Goal: Find contact information: Find contact information

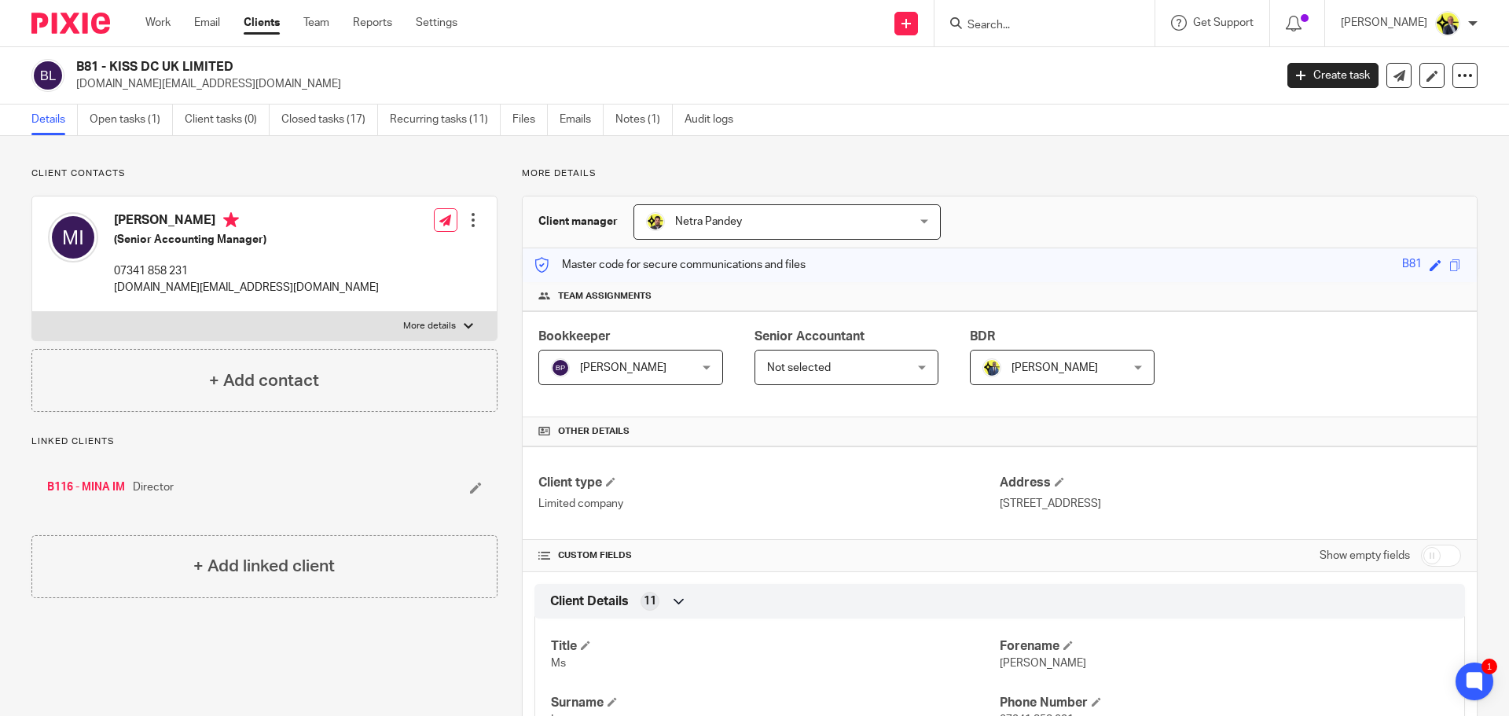
click at [1007, 26] on input "Search" at bounding box center [1036, 26] width 141 height 14
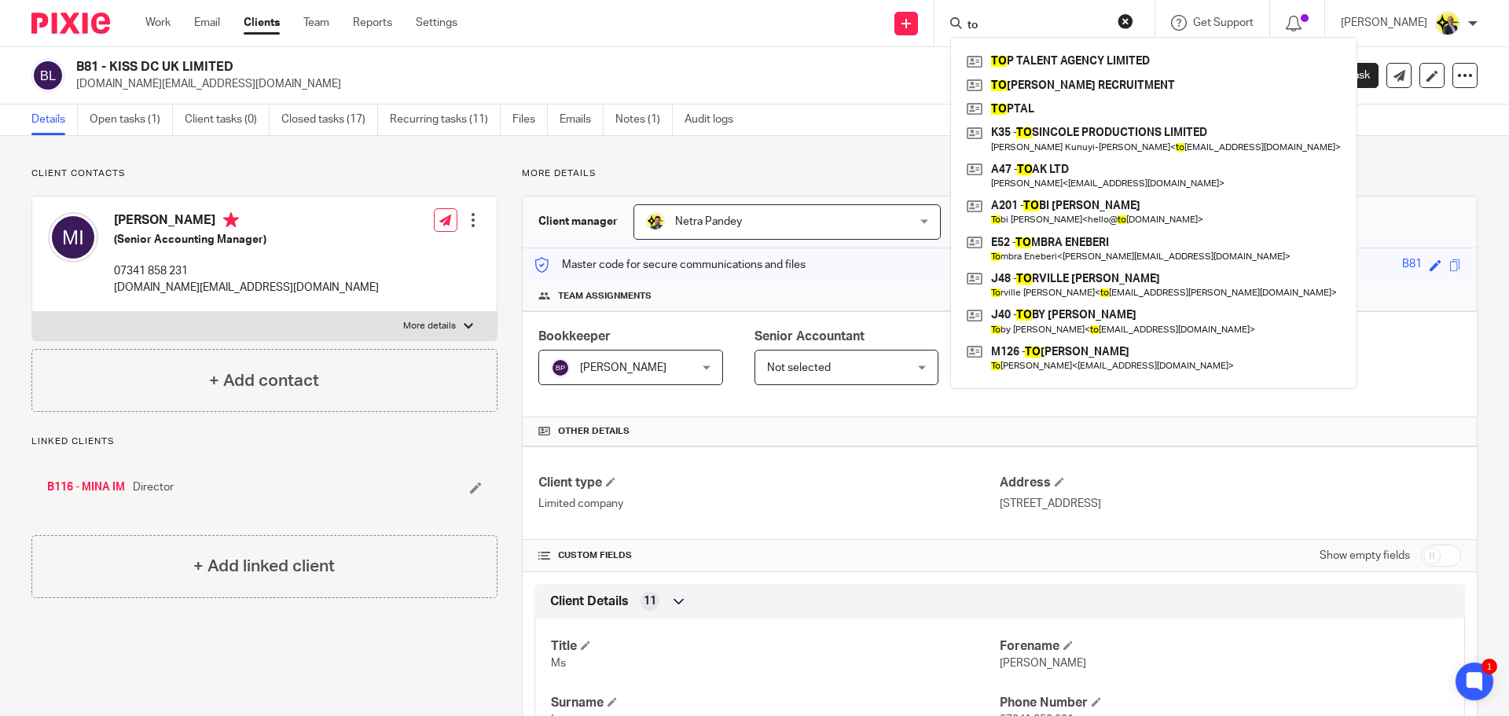
type input "t"
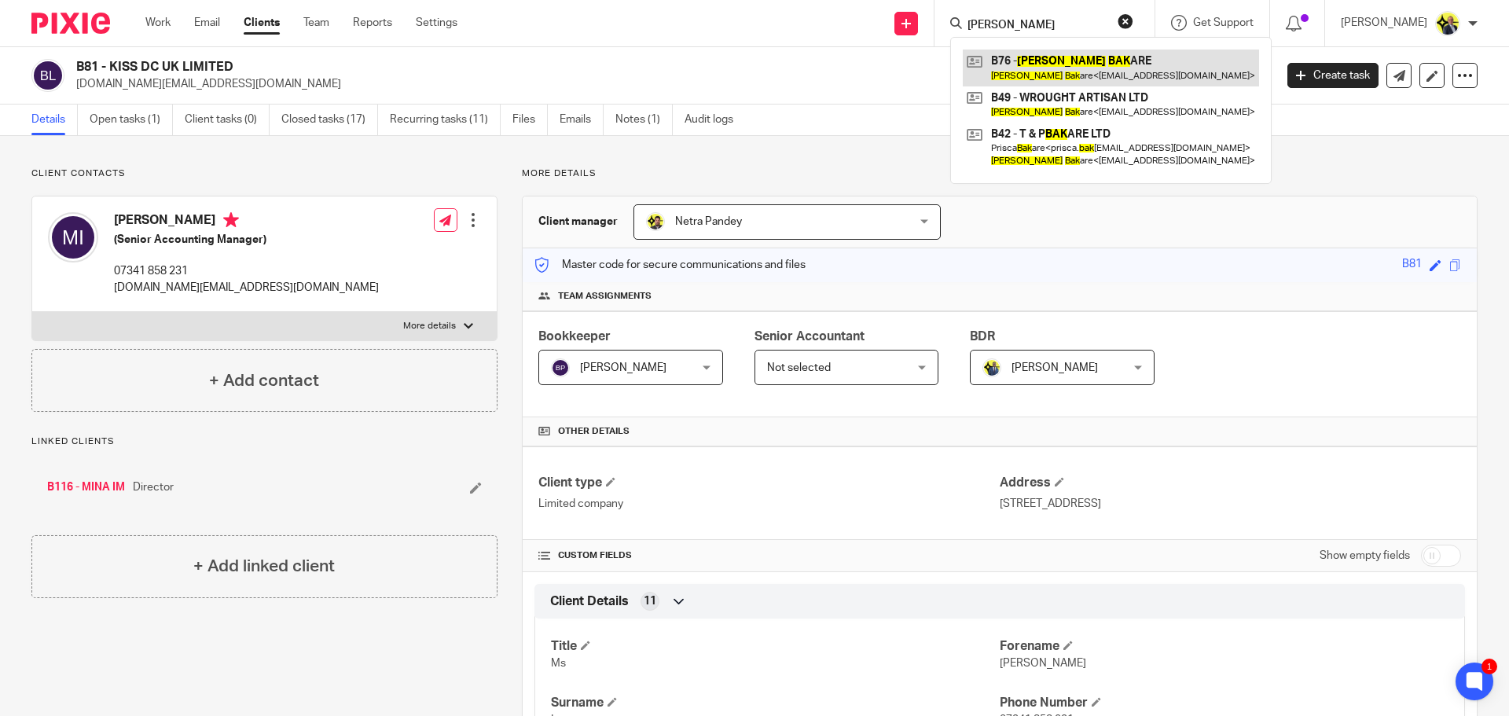
type input "[PERSON_NAME]"
click at [1060, 62] on link at bounding box center [1111, 68] width 296 height 36
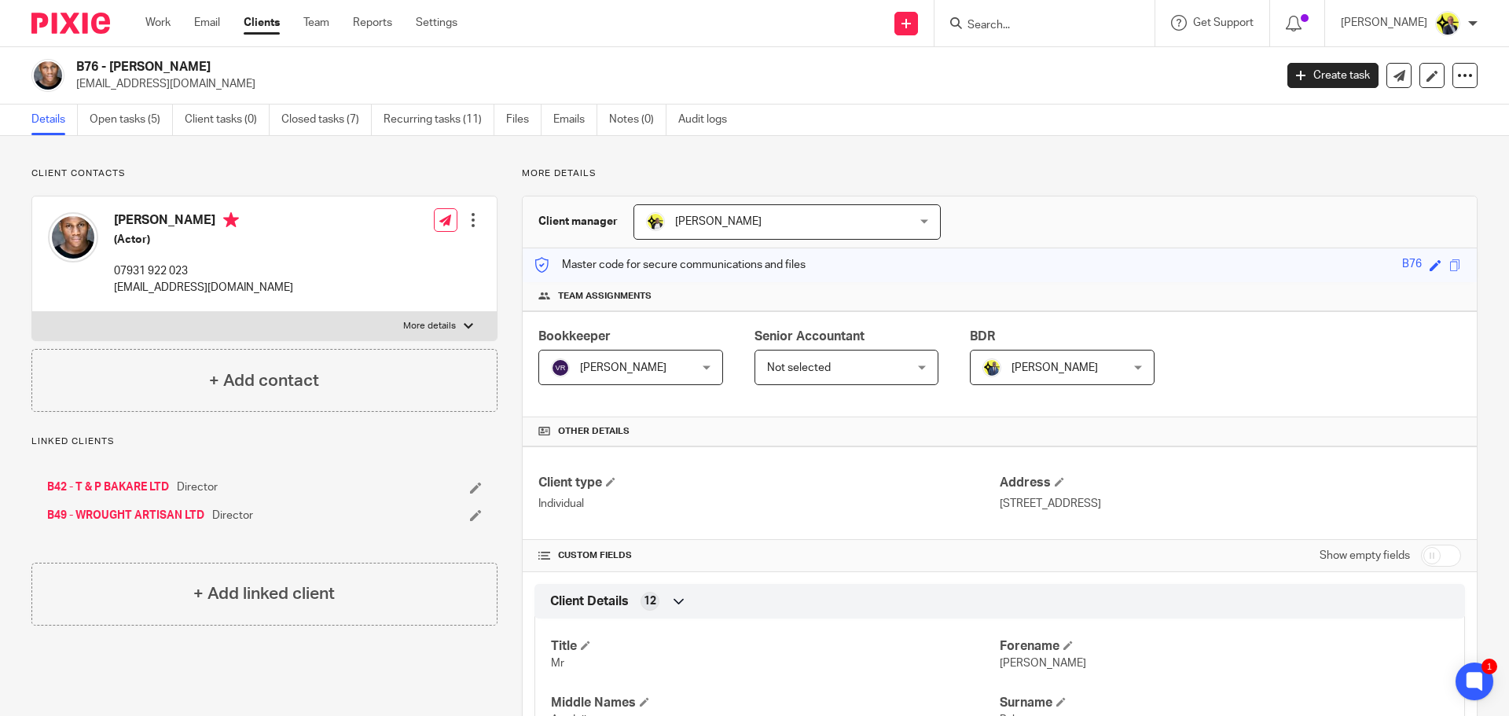
drag, startPoint x: 206, startPoint y: 67, endPoint x: 75, endPoint y: 62, distance: 130.5
click at [75, 62] on div "B76 - DAVID BAKARE dbakare2024@outlook.com" at bounding box center [647, 75] width 1232 height 33
copy h2 "B76 - DAVID BAKARE"
drag, startPoint x: 199, startPoint y: 266, endPoint x: 116, endPoint y: 265, distance: 83.3
click at [116, 265] on p "07931 922 023" at bounding box center [203, 271] width 179 height 16
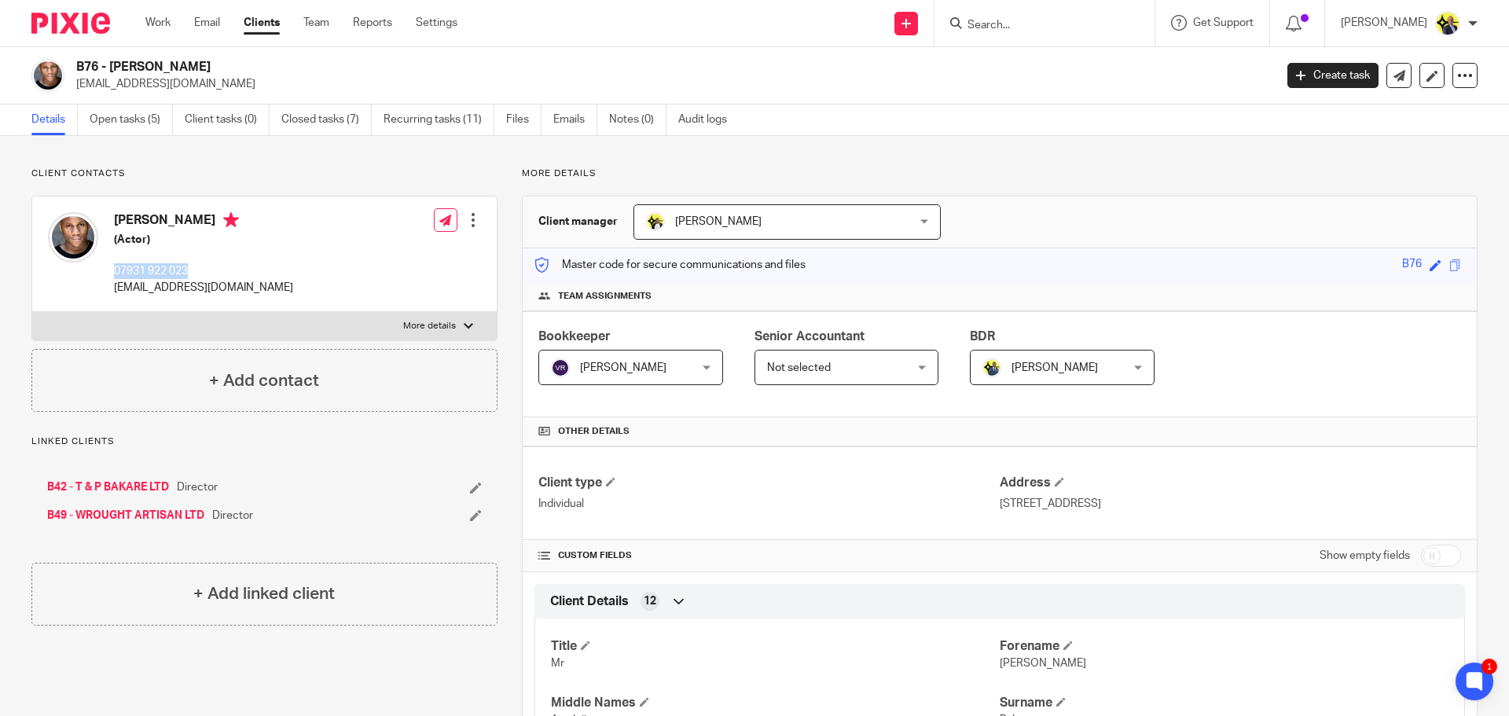
copy p "07931 922 023"
drag, startPoint x: 242, startPoint y: 286, endPoint x: 114, endPoint y: 285, distance: 128.1
click at [114, 285] on div "David Bakare (Actor) 07931 922 023 dbakare2024@outlook.com Edit contact Create …" at bounding box center [264, 254] width 464 height 116
copy p "[EMAIL_ADDRESS][DOMAIN_NAME]"
